Goal: Navigation & Orientation: Find specific page/section

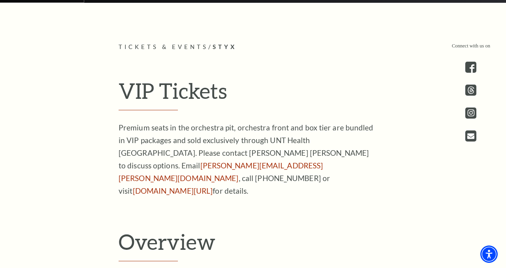
scroll to position [322, 0]
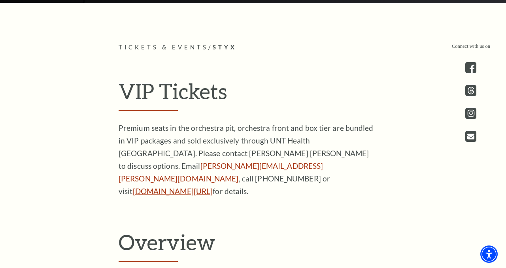
click at [182, 187] on link "[DOMAIN_NAME][URL]" at bounding box center [173, 190] width 80 height 9
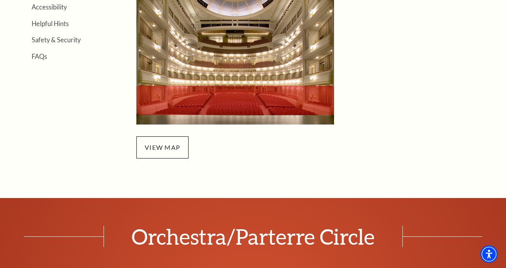
scroll to position [281, 0]
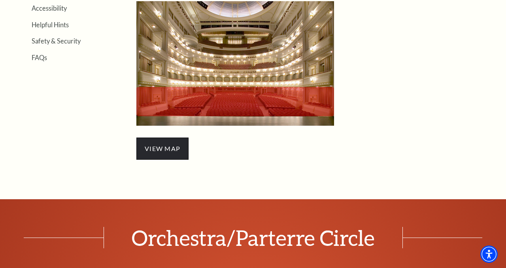
click at [163, 145] on span "view map" at bounding box center [162, 148] width 52 height 22
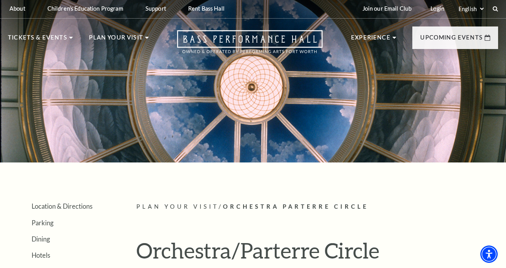
scroll to position [0, 0]
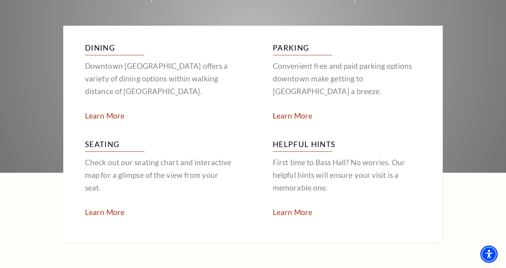
scroll to position [1450, 0]
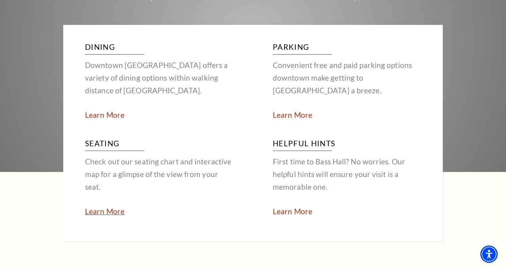
click at [116, 207] on link "Learn More" at bounding box center [105, 211] width 40 height 9
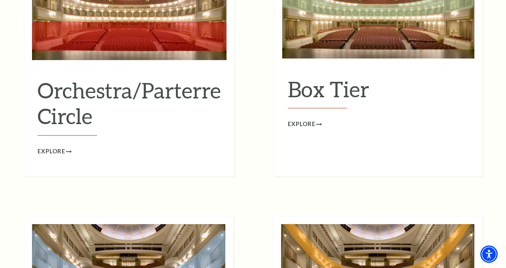
scroll to position [796, 0]
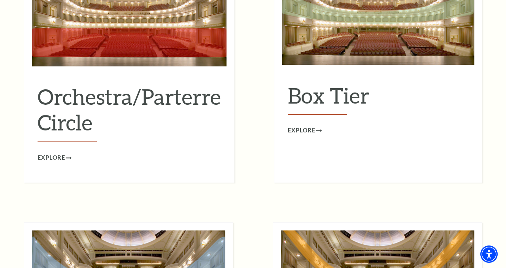
click at [58, 139] on div "Orchestra/Parterre Circle Explore" at bounding box center [129, 115] width 194 height 94
click at [60, 153] on span "Explore" at bounding box center [52, 158] width 28 height 10
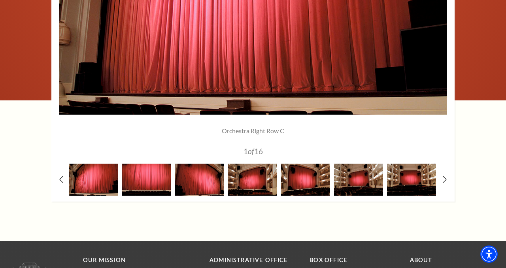
scroll to position [697, 0]
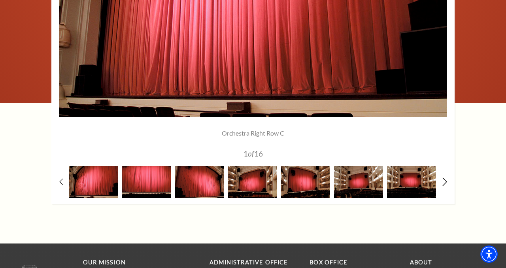
click at [444, 181] on icon at bounding box center [444, 181] width 5 height 8
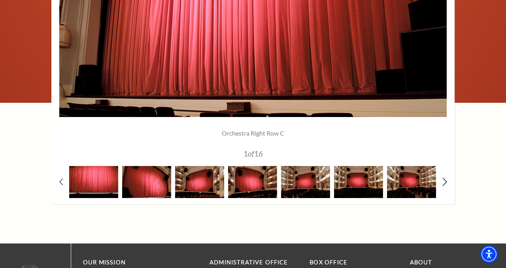
click at [444, 181] on icon at bounding box center [444, 181] width 5 height 8
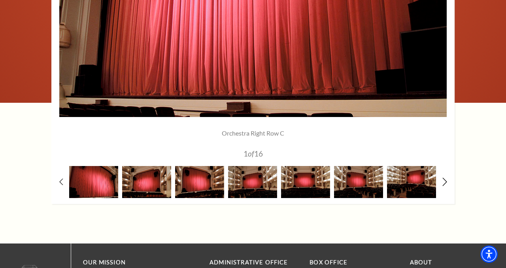
click at [444, 181] on icon at bounding box center [444, 181] width 5 height 8
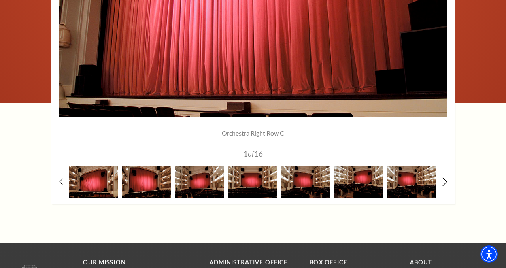
click at [444, 181] on icon at bounding box center [444, 181] width 5 height 8
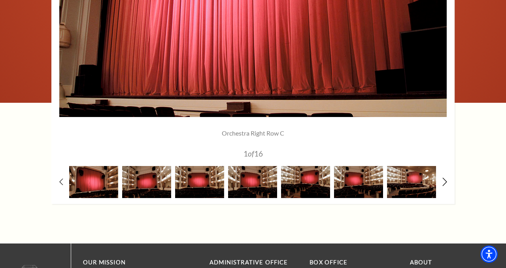
click at [444, 181] on icon at bounding box center [444, 181] width 5 height 8
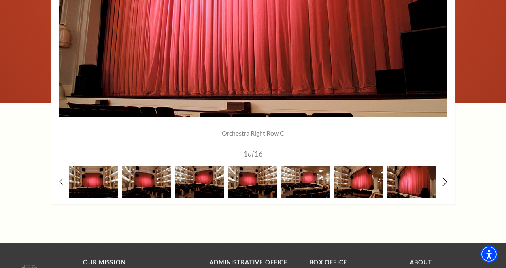
click at [444, 181] on icon at bounding box center [444, 181] width 5 height 8
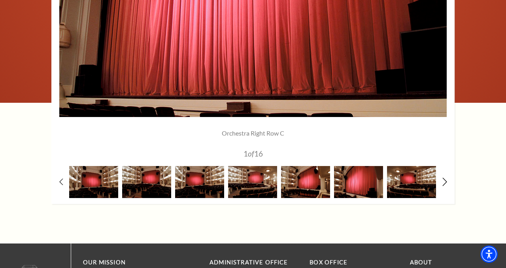
click at [444, 181] on icon at bounding box center [444, 181] width 5 height 8
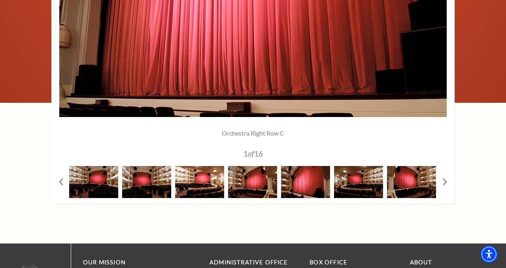
click at [213, 184] on img at bounding box center [199, 182] width 49 height 32
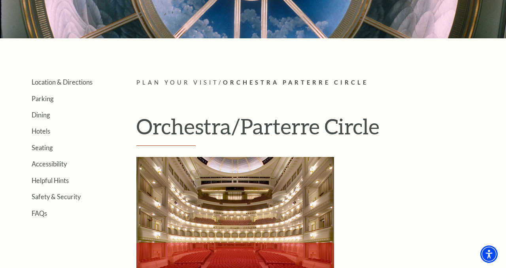
scroll to position [124, 0]
